Goal: Information Seeking & Learning: Learn about a topic

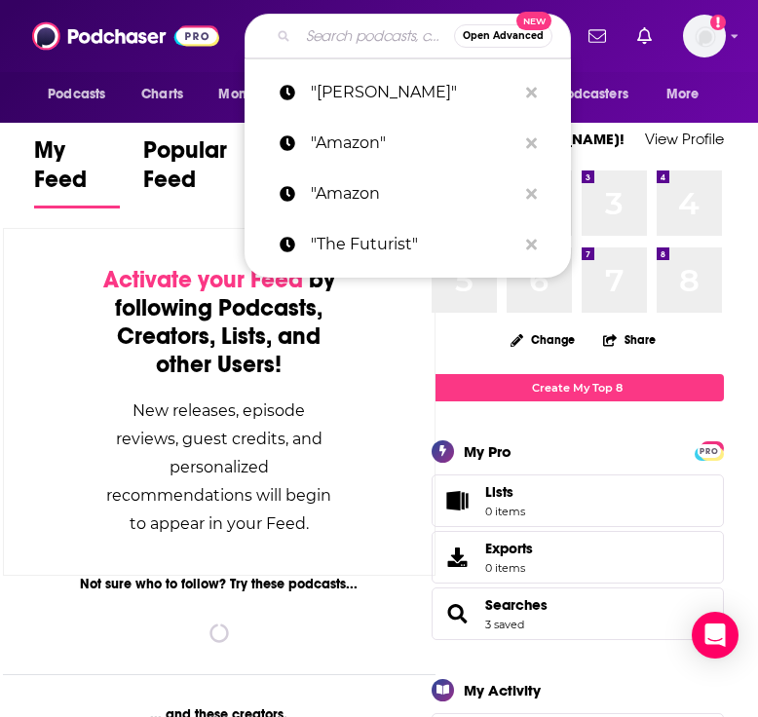
click at [323, 45] on input "Search podcasts, credits, & more..." at bounding box center [376, 35] width 156 height 31
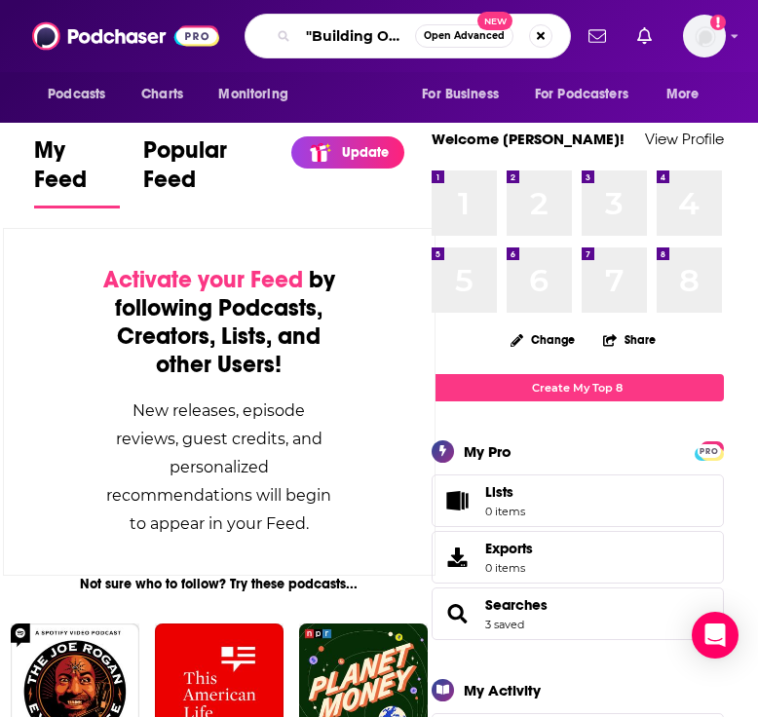
type input ""Building One""
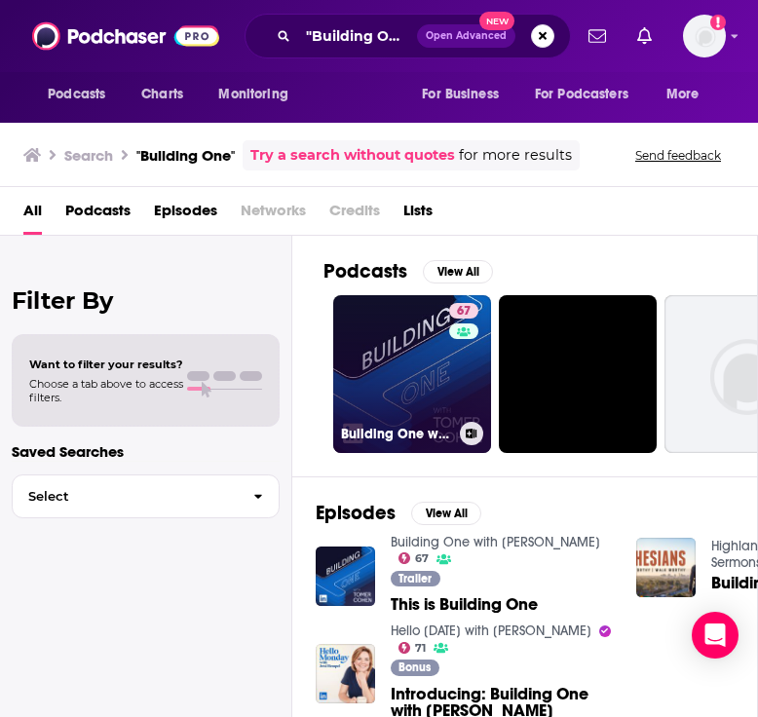
click at [437, 369] on link "67 Building One with [PERSON_NAME]" at bounding box center [412, 374] width 158 height 158
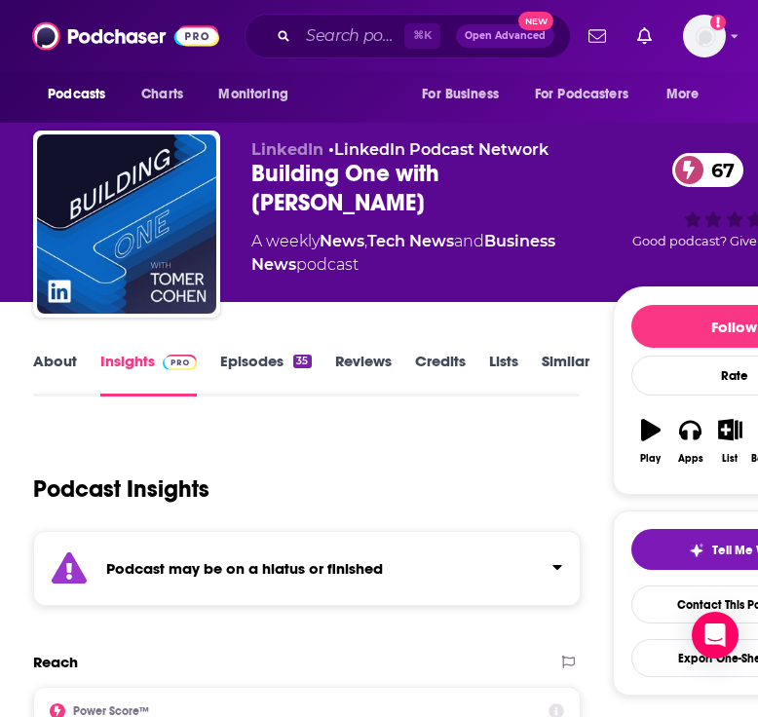
scroll to position [0, 1]
click at [267, 362] on link "Episodes 35" at bounding box center [265, 374] width 91 height 45
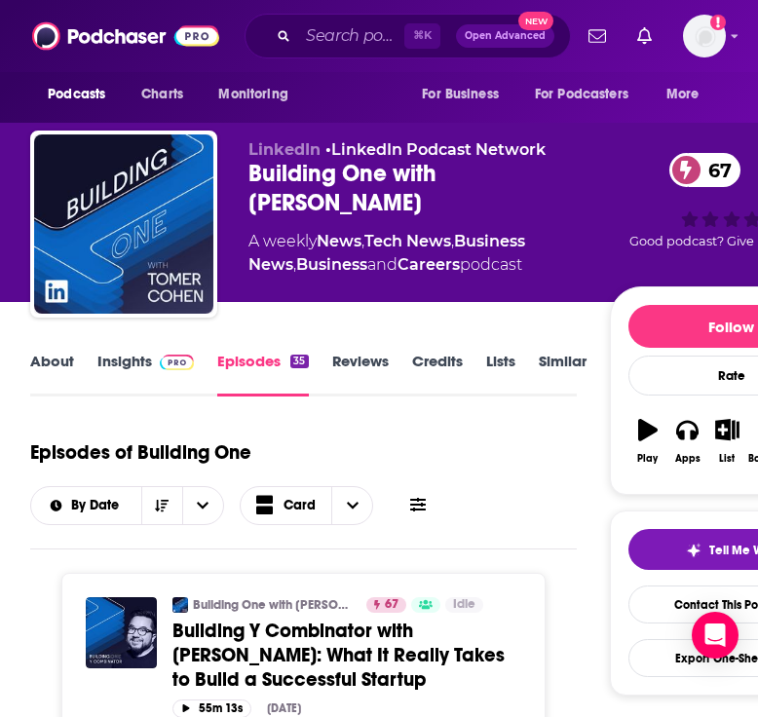
scroll to position [0, 4]
click at [129, 363] on link "Insights" at bounding box center [145, 374] width 96 height 45
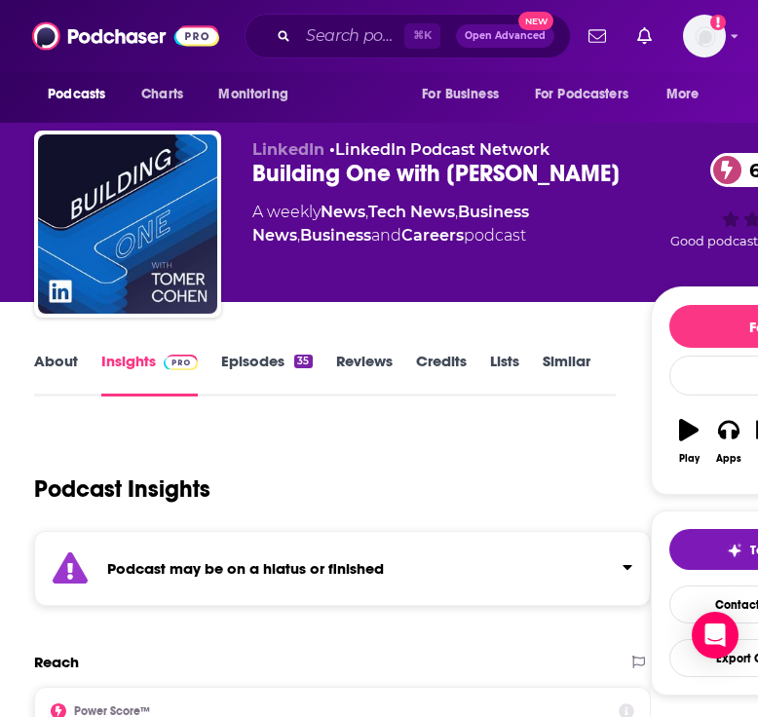
click at [68, 361] on link "About" at bounding box center [56, 374] width 44 height 45
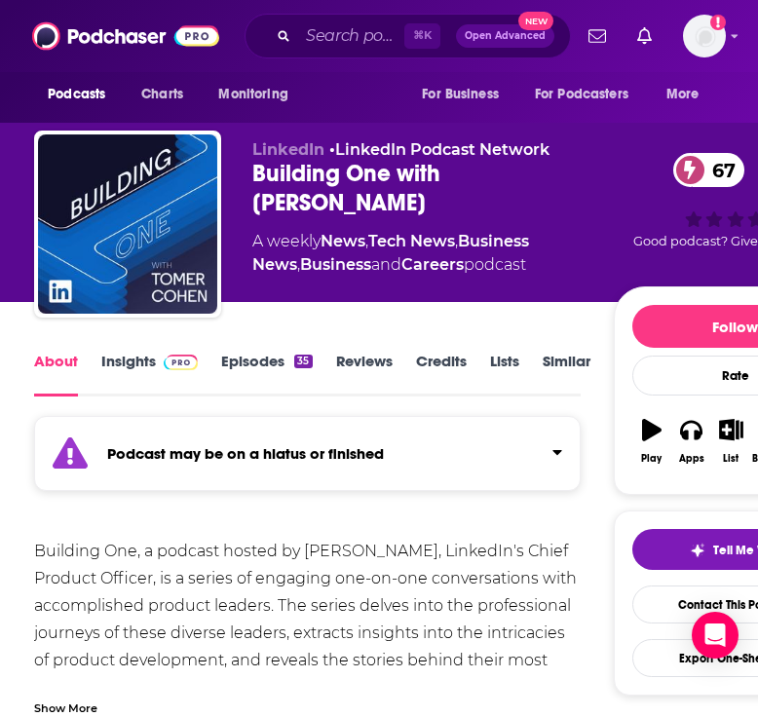
click at [150, 364] on link "Insights" at bounding box center [149, 374] width 96 height 45
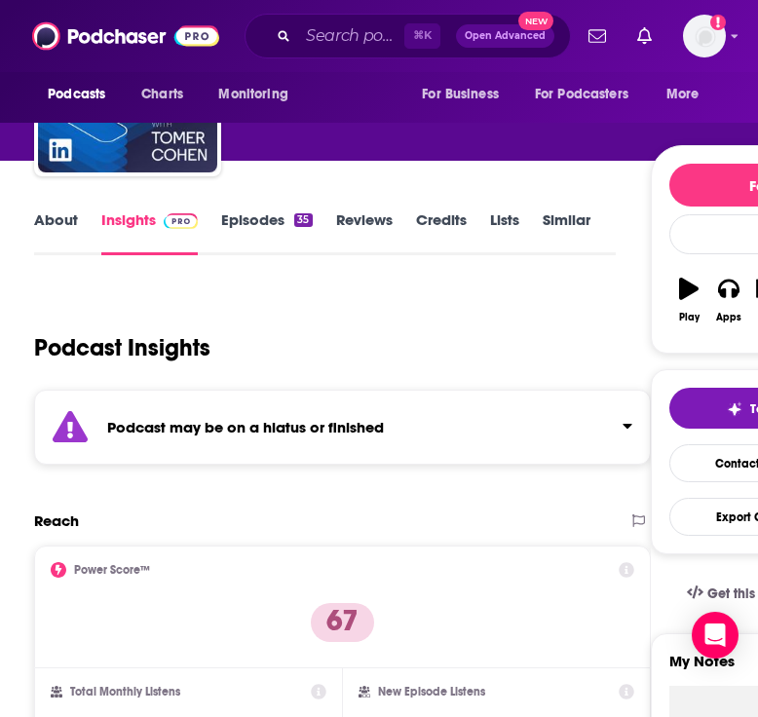
scroll to position [576, 0]
